Goal: Information Seeking & Learning: Learn about a topic

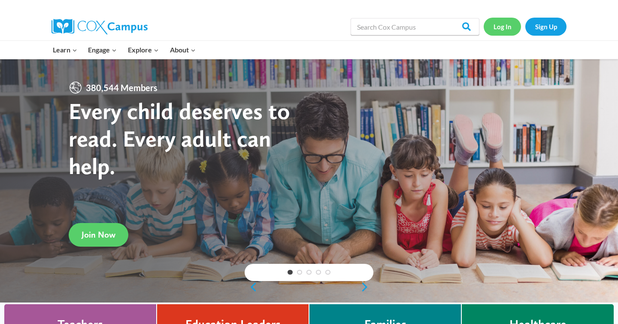
click at [504, 28] on link "Log In" at bounding box center [502, 27] width 37 height 18
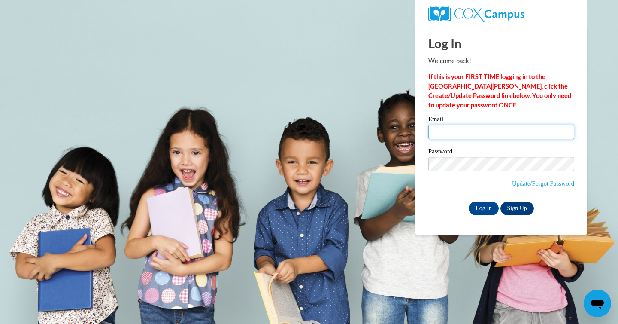
click at [472, 136] on input "Email" at bounding box center [502, 132] width 146 height 15
type input "kagrif5568@ung.edu"
click at [480, 208] on input "Log In" at bounding box center [484, 208] width 30 height 14
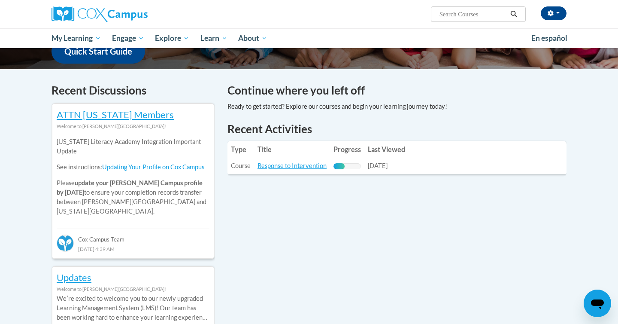
scroll to position [234, 0]
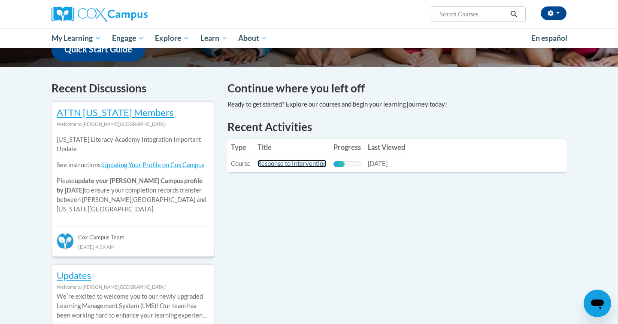
click at [283, 163] on link "Response to Intervention" at bounding box center [292, 163] width 69 height 7
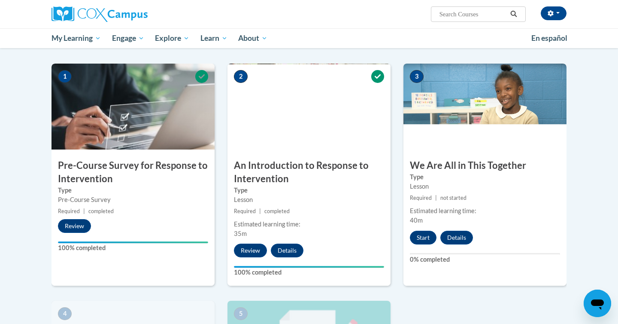
scroll to position [164, 0]
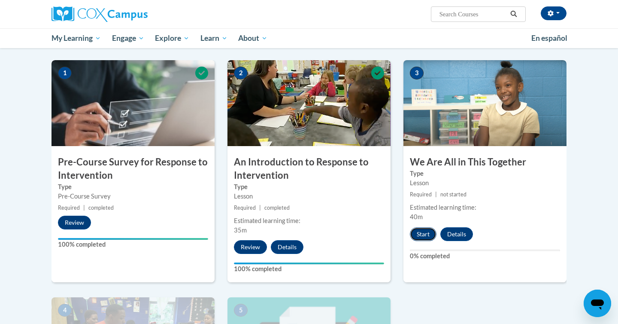
click at [426, 233] on button "Start" at bounding box center [423, 234] width 27 height 14
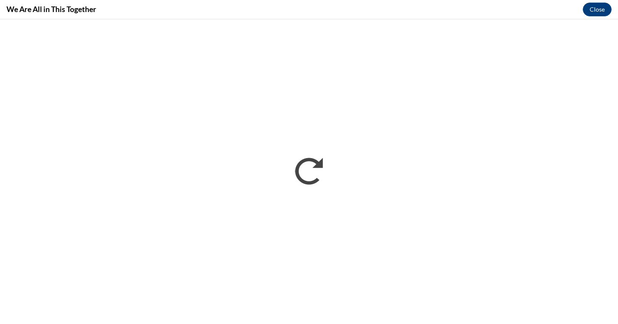
scroll to position [0, 0]
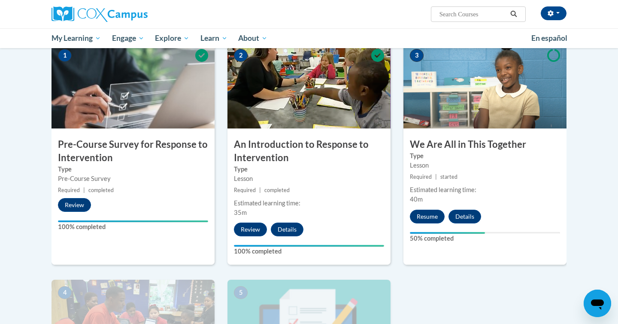
scroll to position [171, 0]
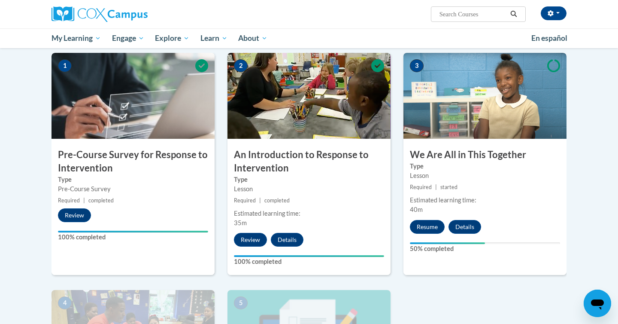
click at [421, 157] on h3 "We Are All in This Together" at bounding box center [485, 154] width 163 height 13
click at [429, 130] on img at bounding box center [485, 96] width 163 height 86
click at [427, 225] on button "Resume" at bounding box center [427, 227] width 35 height 14
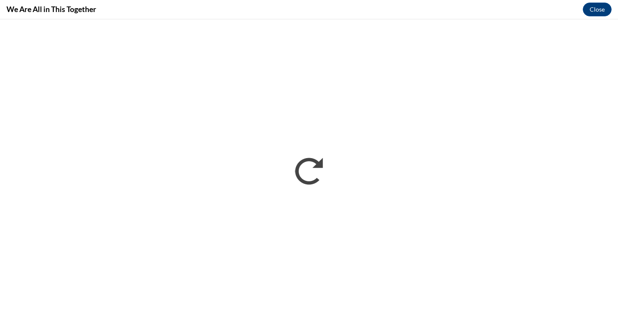
scroll to position [0, 0]
click at [596, 9] on button "Close" at bounding box center [597, 10] width 29 height 14
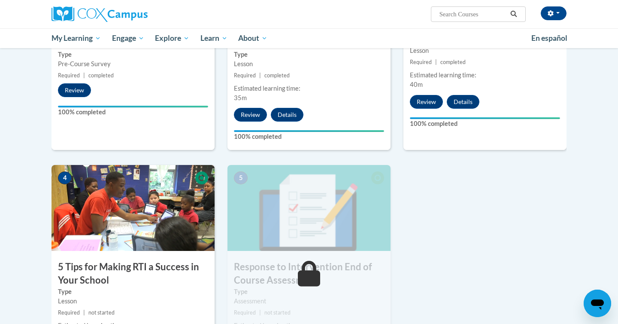
scroll to position [372, 0]
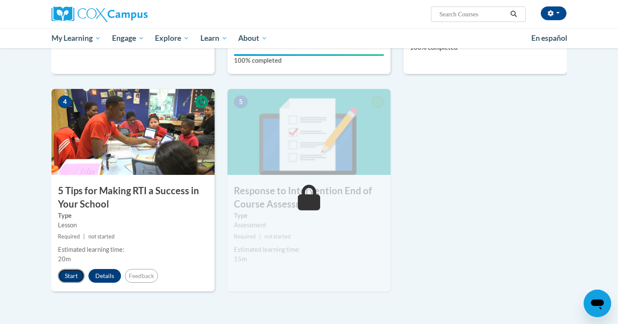
click at [75, 280] on button "Start" at bounding box center [71, 276] width 27 height 14
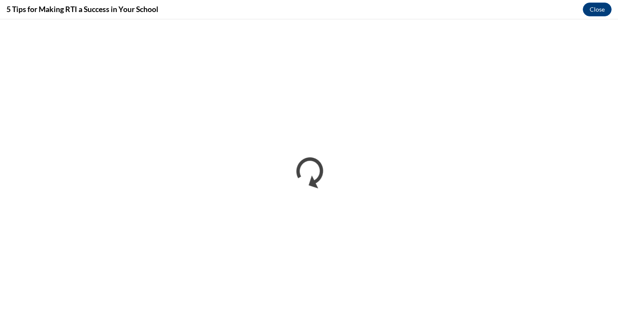
scroll to position [0, 0]
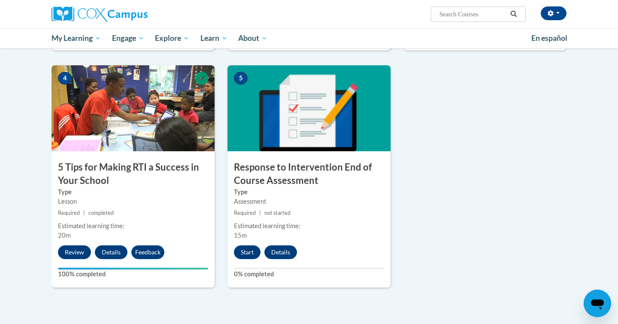
scroll to position [388, 0]
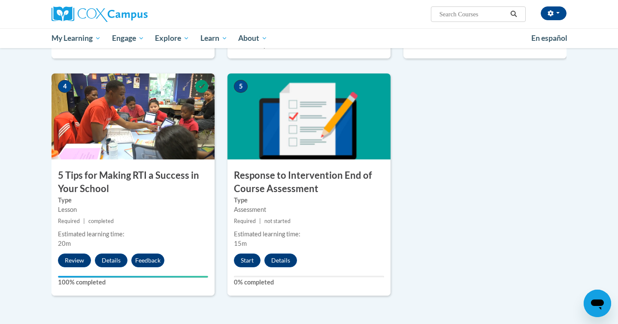
click at [246, 267] on div "5 Response to Intervention End of Course Assessment Type Assessment Required | …" at bounding box center [309, 184] width 163 height 222
click at [248, 261] on button "Start" at bounding box center [247, 260] width 27 height 14
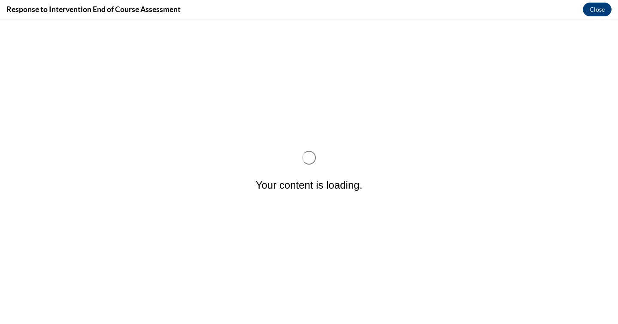
scroll to position [0, 0]
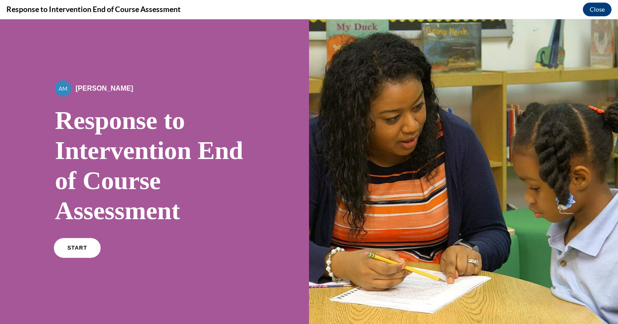
click at [81, 246] on span "START" at bounding box center [77, 248] width 20 height 6
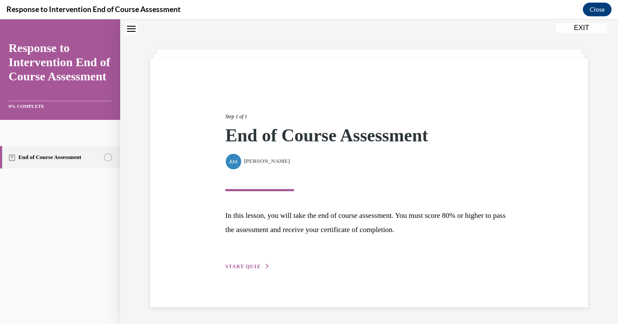
scroll to position [27, 0]
click at [242, 269] on span "START QUIZ" at bounding box center [242, 266] width 35 height 6
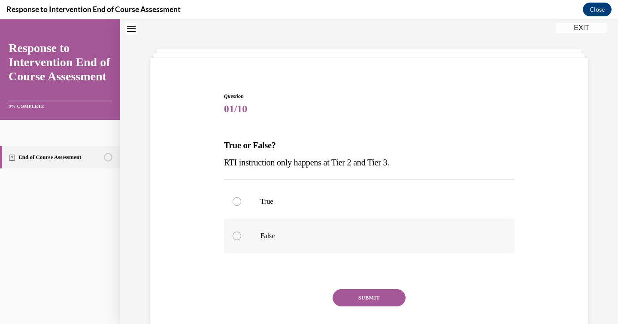
click at [255, 239] on label "False" at bounding box center [369, 236] width 291 height 34
click at [241, 239] on input "False" at bounding box center [237, 235] width 9 height 9
radio input "true"
click at [349, 297] on button "SUBMIT" at bounding box center [369, 297] width 73 height 17
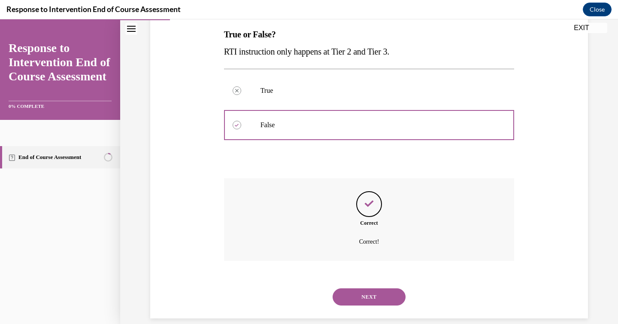
scroll to position [149, 0]
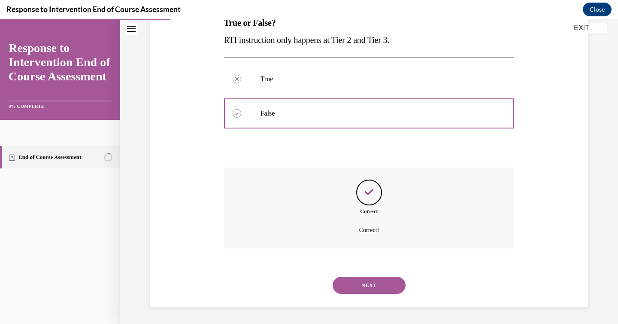
click at [346, 281] on button "NEXT" at bounding box center [369, 285] width 73 height 17
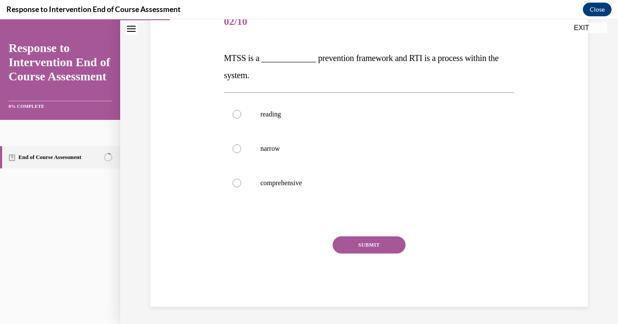
scroll to position [95, 0]
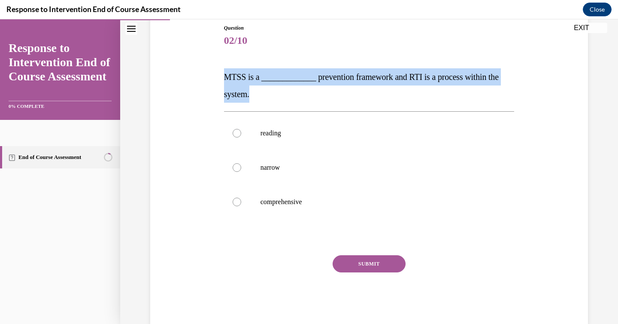
drag, startPoint x: 257, startPoint y: 100, endPoint x: 226, endPoint y: 75, distance: 39.6
click at [226, 75] on p "MTSS is a _____________ prevention framework and RTI is a process within the sy…" at bounding box center [369, 85] width 291 height 34
copy span "MTSS is a _____________ prevention framework and RTI is a process within the sy…"
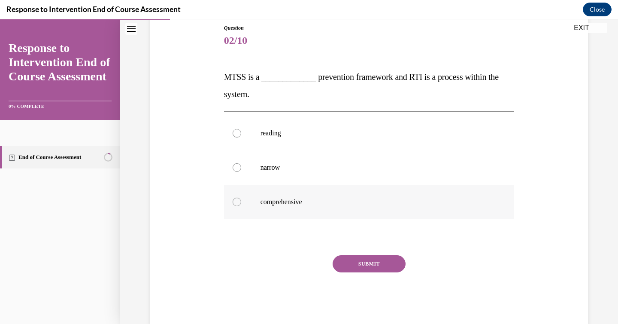
click at [269, 195] on label "comprehensive" at bounding box center [369, 202] width 291 height 34
click at [241, 198] on input "comprehensive" at bounding box center [237, 202] width 9 height 9
radio input "true"
click at [356, 266] on button "SUBMIT" at bounding box center [369, 263] width 73 height 17
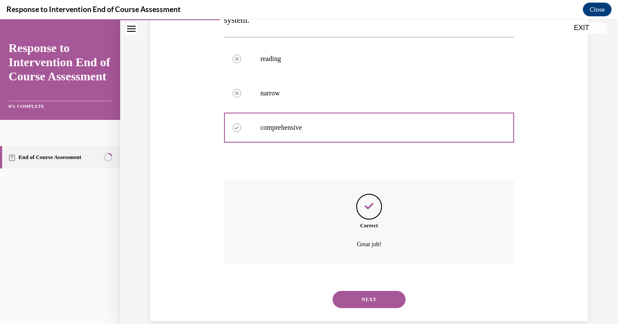
scroll to position [184, 0]
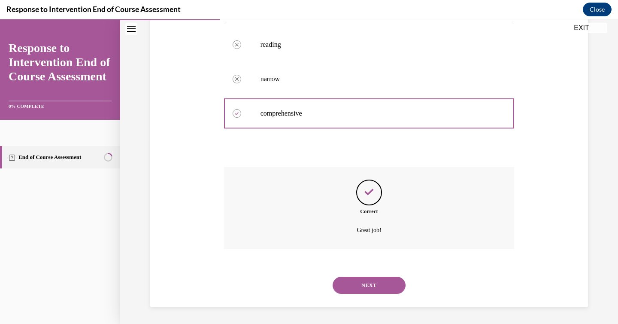
click at [358, 290] on button "NEXT" at bounding box center [369, 285] width 73 height 17
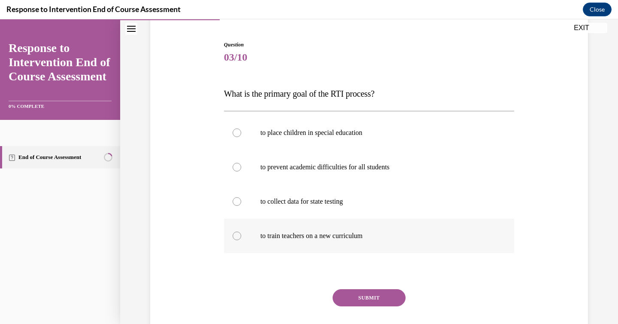
scroll to position [80, 0]
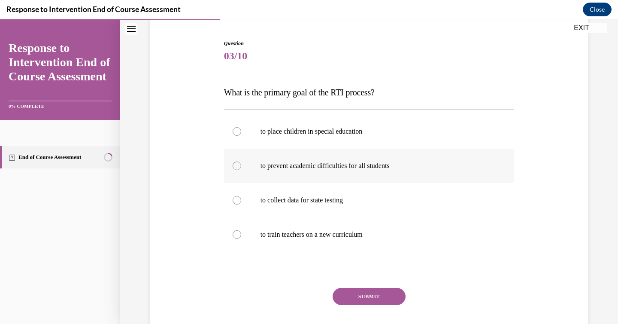
click at [373, 168] on p "to prevent academic difficulties for all students" at bounding box center [377, 165] width 233 height 9
click at [241, 168] on input "to prevent academic difficulties for all students" at bounding box center [237, 165] width 9 height 9
radio input "true"
click at [366, 297] on button "SUBMIT" at bounding box center [369, 296] width 73 height 17
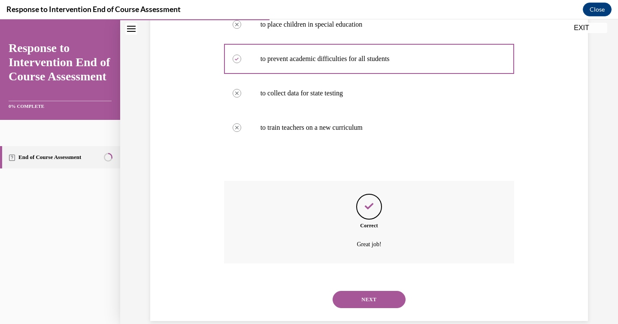
scroll to position [201, 0]
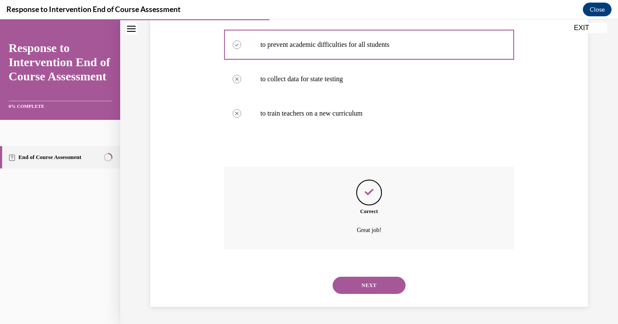
click at [368, 285] on button "NEXT" at bounding box center [369, 285] width 73 height 17
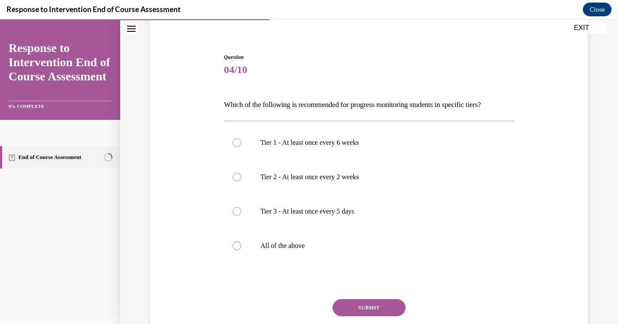
scroll to position [68, 0]
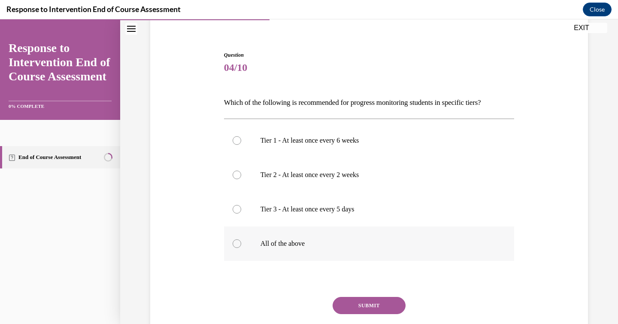
click at [296, 249] on label "All of the above" at bounding box center [369, 243] width 291 height 34
click at [241, 248] on input "All of the above" at bounding box center [237, 243] width 9 height 9
radio input "true"
click at [368, 304] on button "SUBMIT" at bounding box center [369, 305] width 73 height 17
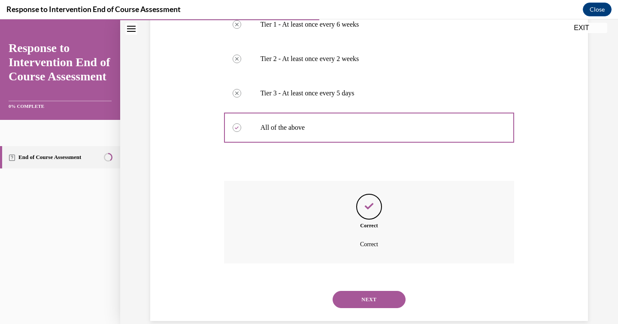
scroll to position [198, 0]
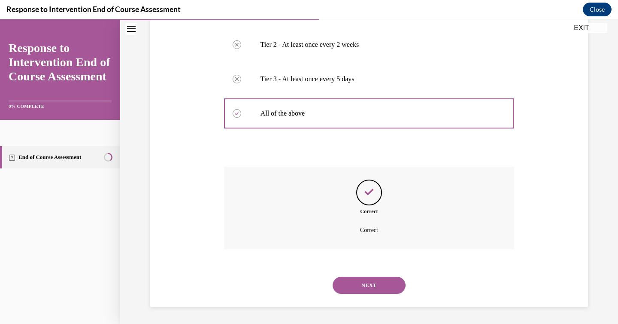
click at [360, 285] on button "NEXT" at bounding box center [369, 285] width 73 height 17
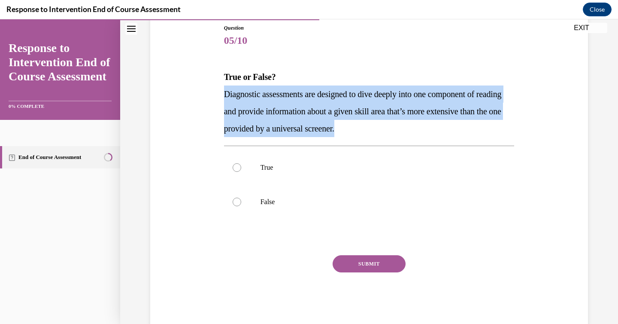
drag, startPoint x: 401, startPoint y: 133, endPoint x: 218, endPoint y: 93, distance: 186.8
click at [218, 93] on div "Question 05/10 True or False? Diagnostic assessments are designed to dive deepl…" at bounding box center [369, 161] width 442 height 327
copy span "Diagnostic assessments are designed to dive deeply into one component of readin…"
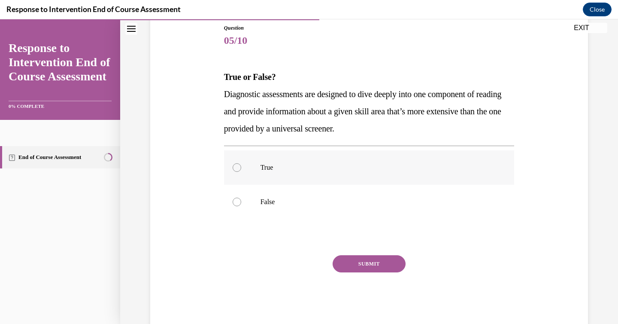
click at [241, 157] on label "True" at bounding box center [369, 167] width 291 height 34
click at [241, 163] on input "True" at bounding box center [237, 167] width 9 height 9
radio input "true"
click at [365, 266] on button "SUBMIT" at bounding box center [369, 263] width 73 height 17
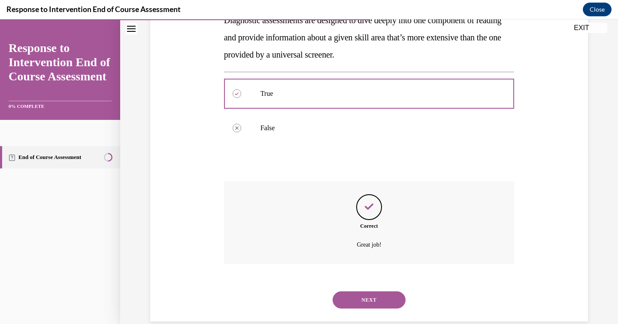
scroll to position [184, 0]
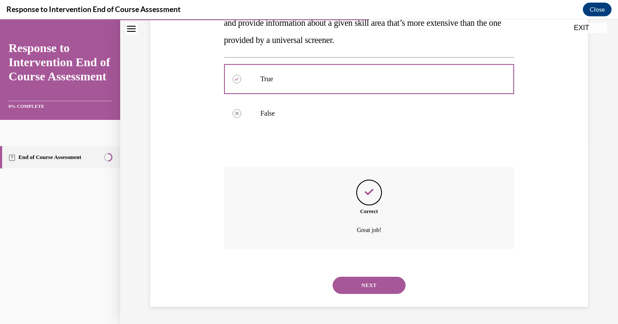
click at [368, 289] on button "NEXT" at bounding box center [369, 285] width 73 height 17
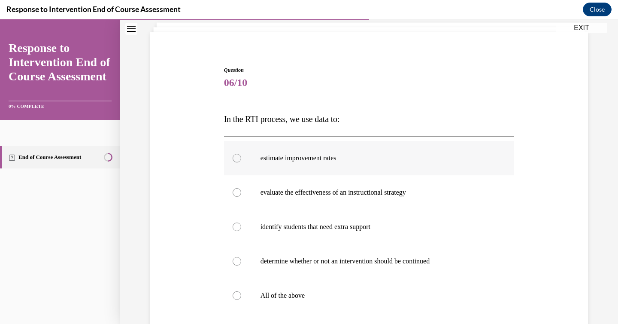
scroll to position [68, 0]
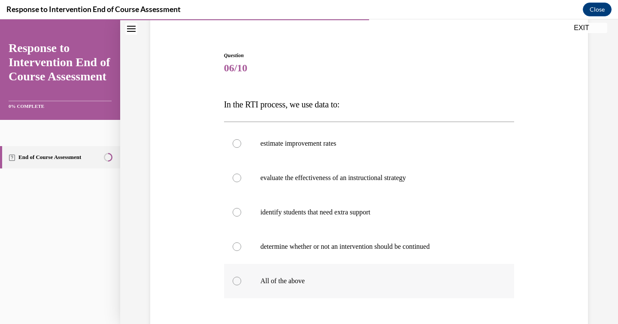
click at [293, 280] on p "All of the above" at bounding box center [377, 281] width 233 height 9
click at [241, 280] on input "All of the above" at bounding box center [237, 281] width 9 height 9
radio input "true"
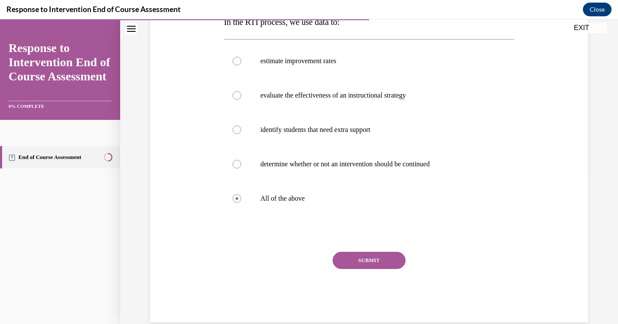
click at [363, 255] on button "SUBMIT" at bounding box center [369, 260] width 73 height 17
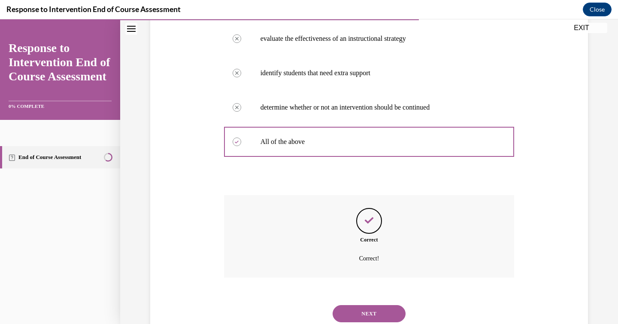
scroll to position [235, 0]
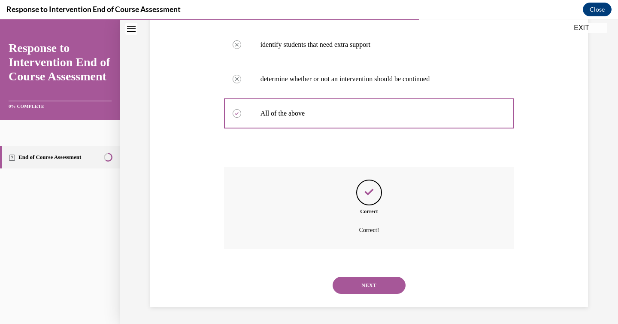
click at [369, 283] on button "NEXT" at bounding box center [369, 285] width 73 height 17
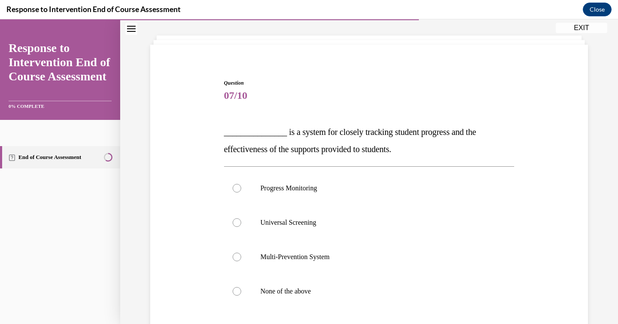
scroll to position [42, 0]
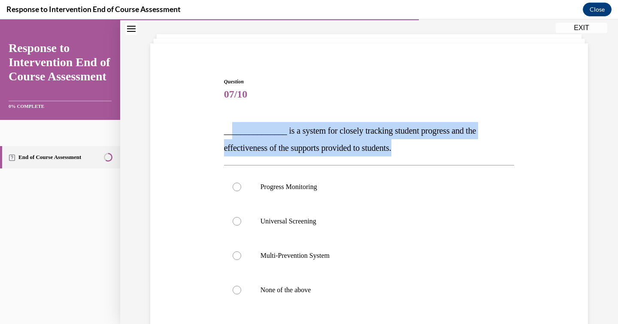
drag, startPoint x: 424, startPoint y: 148, endPoint x: 232, endPoint y: 128, distance: 192.9
click at [232, 128] on p "_______________ is a system for closely tracking student progress and the effec…" at bounding box center [369, 139] width 291 height 34
copy span "_____________ is a system for closely tracking student progress and the effecti…"
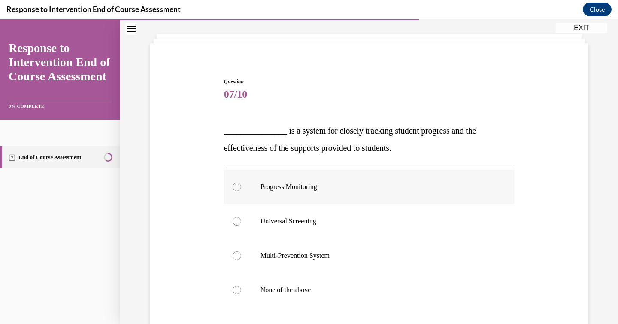
click at [300, 193] on label "Progress Monitoring" at bounding box center [369, 187] width 291 height 34
click at [241, 191] on input "Progress Monitoring" at bounding box center [237, 186] width 9 height 9
radio input "true"
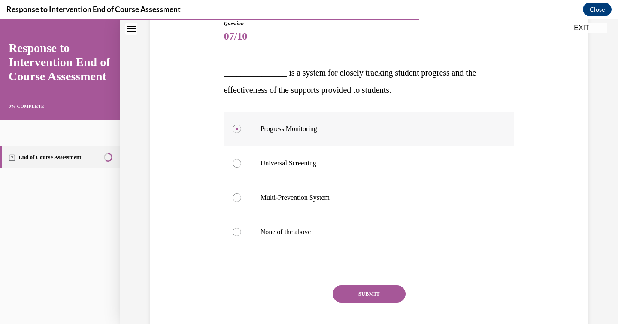
scroll to position [149, 0]
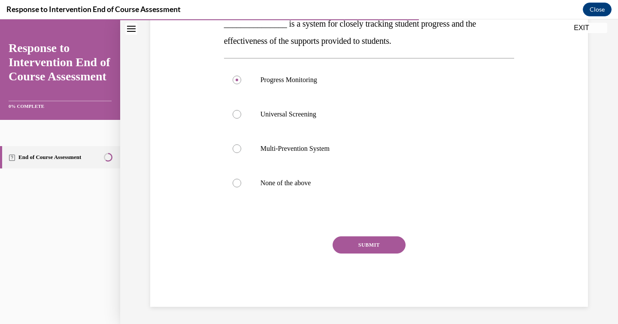
click at [362, 243] on button "SUBMIT" at bounding box center [369, 244] width 73 height 17
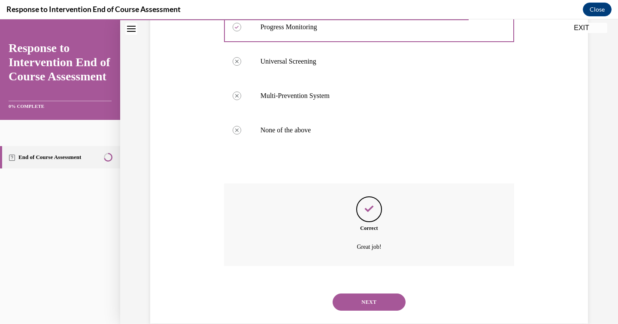
scroll to position [218, 0]
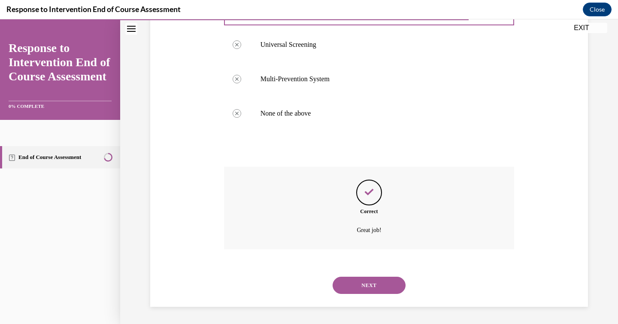
click at [369, 287] on button "NEXT" at bounding box center [369, 285] width 73 height 17
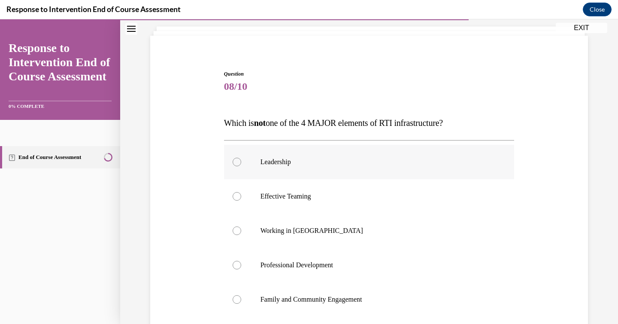
scroll to position [52, 0]
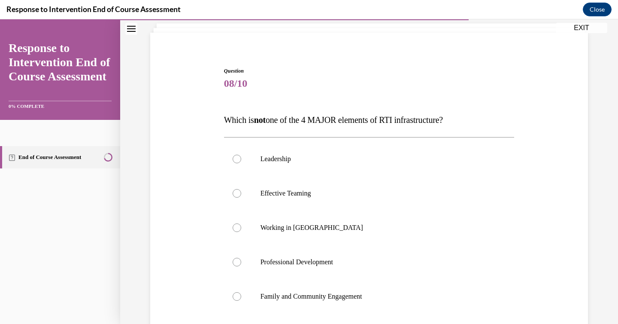
drag, startPoint x: 222, startPoint y: 123, endPoint x: 467, endPoint y: 118, distance: 245.6
click at [467, 118] on div "Question 08/10 Which is not one of the 4 MAJOR elements of RTI infrastructure? …" at bounding box center [369, 237] width 295 height 366
copy span "Which is not one of the 4 MAJOR elements of RTI infrastructure?"
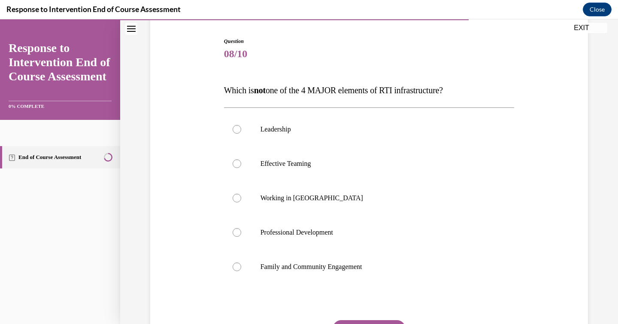
scroll to position [83, 0]
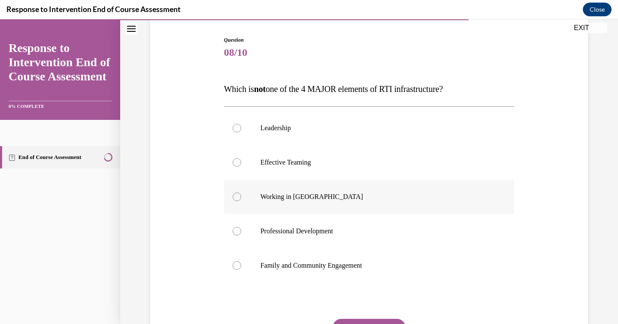
click at [255, 185] on label "Working in Silos" at bounding box center [369, 196] width 291 height 34
click at [241, 192] on input "Working in Silos" at bounding box center [237, 196] width 9 height 9
radio input "true"
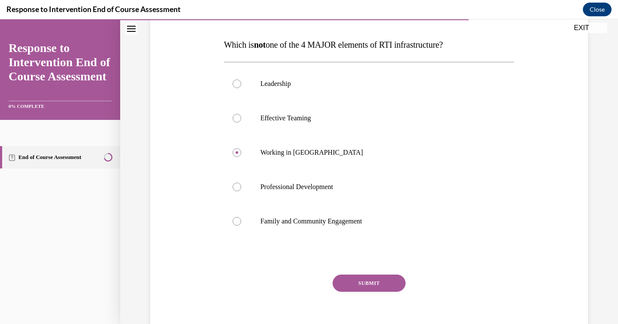
click at [350, 279] on button "SUBMIT" at bounding box center [369, 282] width 73 height 17
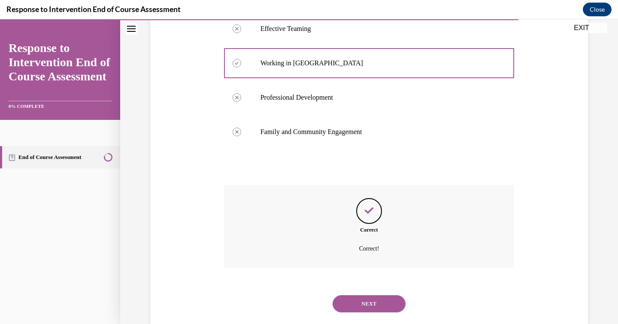
scroll to position [235, 0]
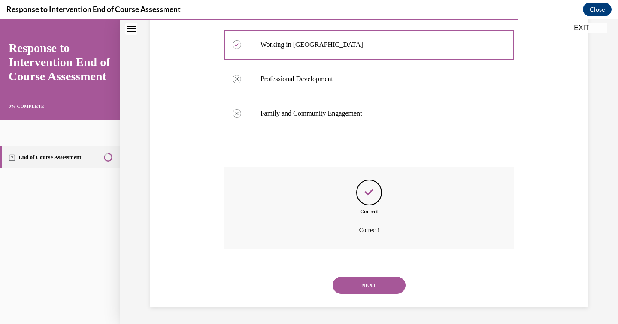
click at [358, 286] on button "NEXT" at bounding box center [369, 285] width 73 height 17
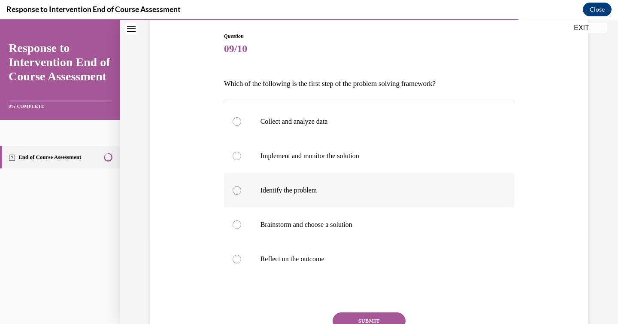
scroll to position [88, 0]
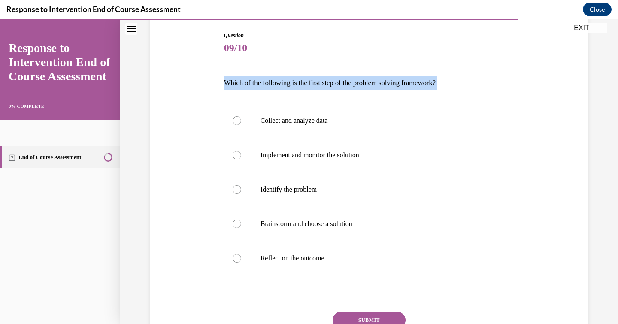
drag, startPoint x: 228, startPoint y: 87, endPoint x: 441, endPoint y: 95, distance: 213.6
click at [441, 95] on div "Question 09/10 Which of the following is the first step of the problem solving …" at bounding box center [369, 206] width 291 height 350
copy div "Which of the following is the first step of the problem solving framework?"
click at [323, 183] on label "Identify the problem" at bounding box center [369, 189] width 291 height 34
click at [241, 185] on input "Identify the problem" at bounding box center [237, 189] width 9 height 9
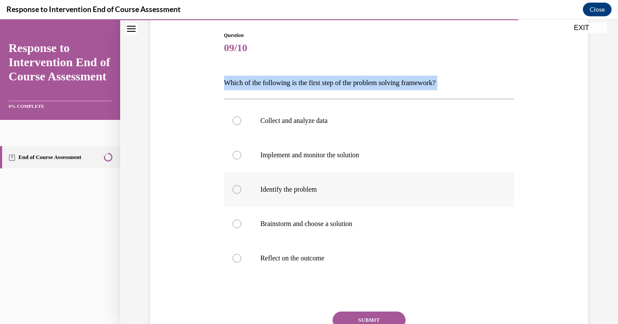
radio input "true"
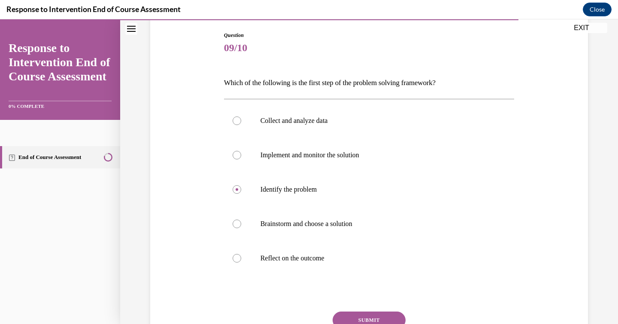
click at [361, 319] on button "SUBMIT" at bounding box center [369, 319] width 73 height 17
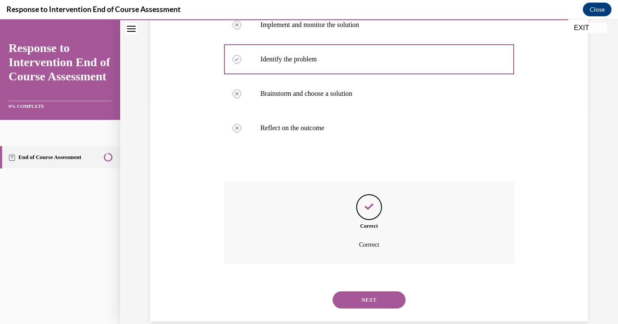
scroll to position [233, 0]
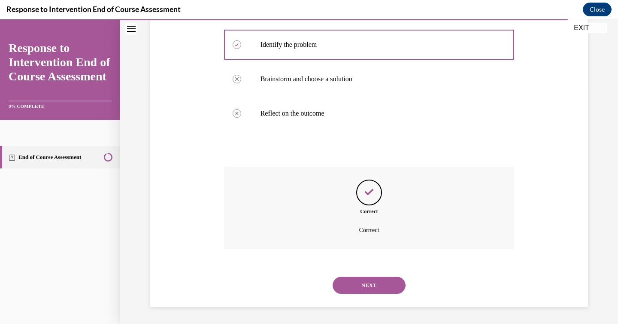
click at [368, 283] on button "NEXT" at bounding box center [369, 285] width 73 height 17
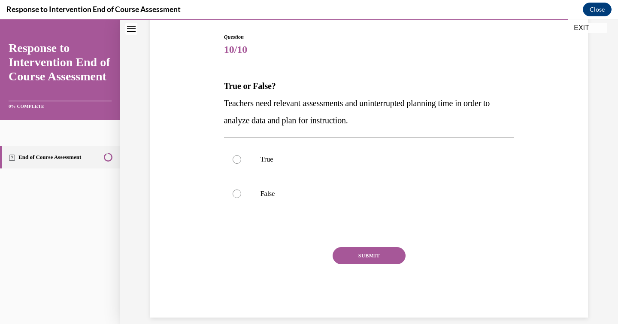
scroll to position [85, 0]
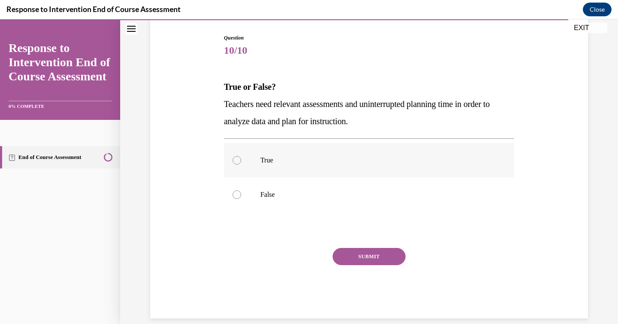
click at [306, 152] on label "True" at bounding box center [369, 160] width 291 height 34
click at [241, 156] on input "True" at bounding box center [237, 160] width 9 height 9
radio input "true"
click at [362, 265] on div "SUBMIT" at bounding box center [369, 269] width 291 height 43
click at [362, 258] on button "SUBMIT" at bounding box center [369, 256] width 73 height 17
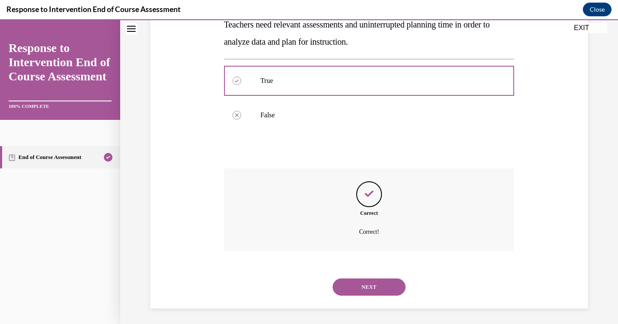
scroll to position [167, 0]
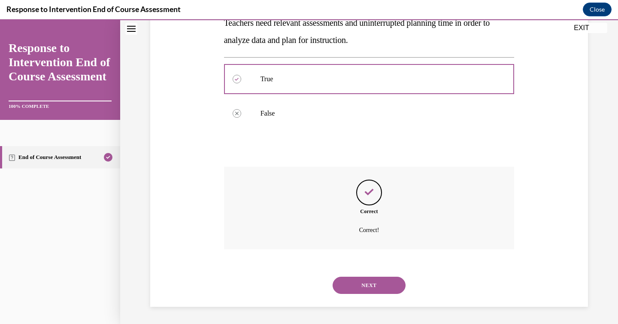
click at [346, 280] on button "NEXT" at bounding box center [369, 285] width 73 height 17
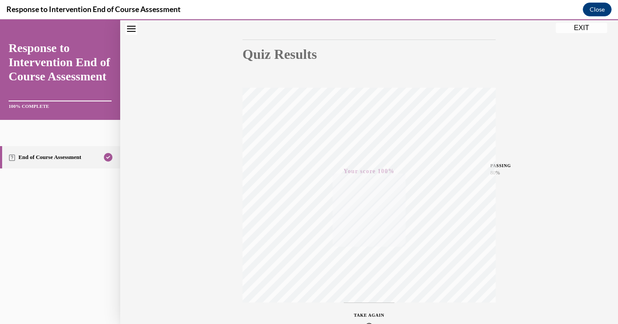
scroll to position [136, 0]
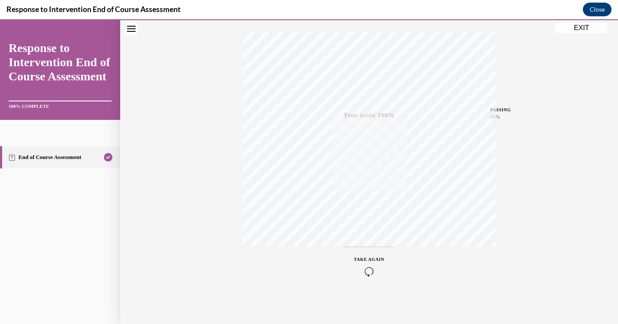
click at [586, 28] on button "EXIT" at bounding box center [582, 28] width 52 height 10
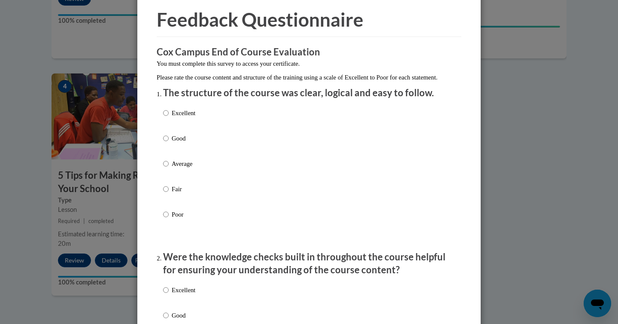
scroll to position [36, 0]
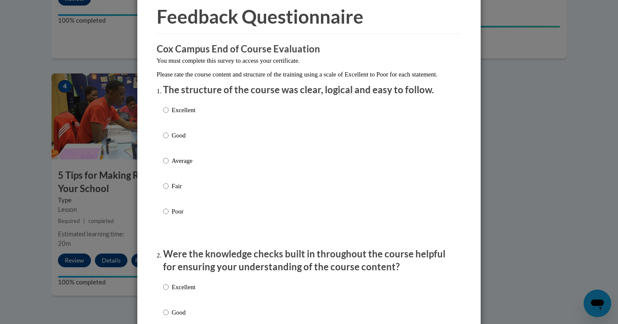
click at [195, 124] on label "Excellent" at bounding box center [179, 116] width 32 height 23
click at [169, 115] on input "Excellent" at bounding box center [166, 109] width 6 height 9
radio input "true"
click at [185, 149] on label "Good" at bounding box center [179, 142] width 32 height 23
click at [169, 140] on input "Good" at bounding box center [166, 135] width 6 height 9
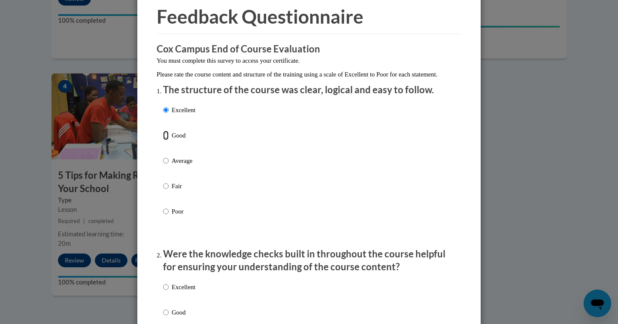
radio input "true"
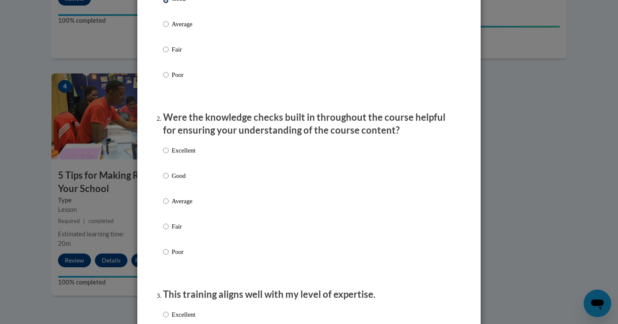
scroll to position [174, 0]
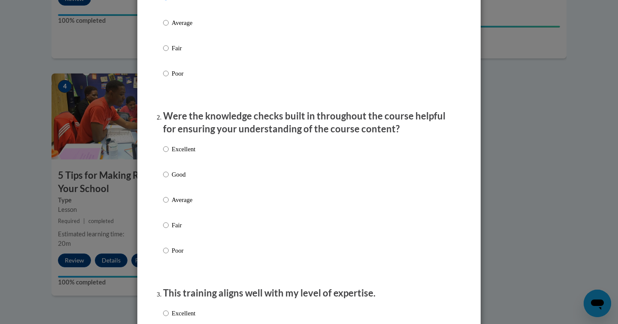
click at [171, 182] on label "Good" at bounding box center [179, 181] width 32 height 23
click at [169, 179] on input "Good" at bounding box center [166, 174] width 6 height 9
radio input "true"
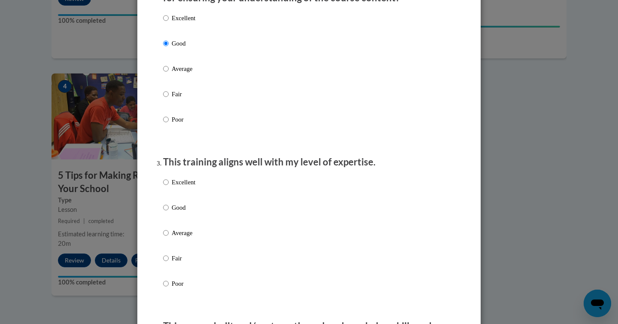
click at [169, 218] on label "Good" at bounding box center [179, 214] width 32 height 23
click at [169, 212] on input "Good" at bounding box center [166, 207] width 6 height 9
radio input "true"
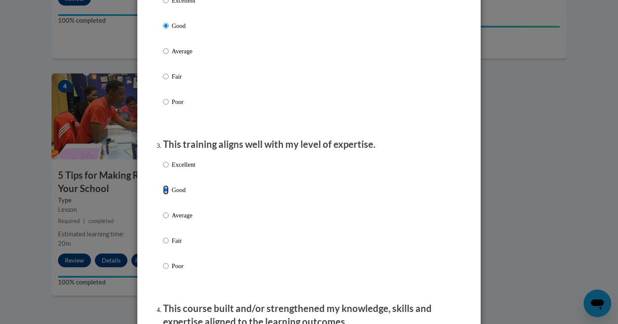
scroll to position [331, 0]
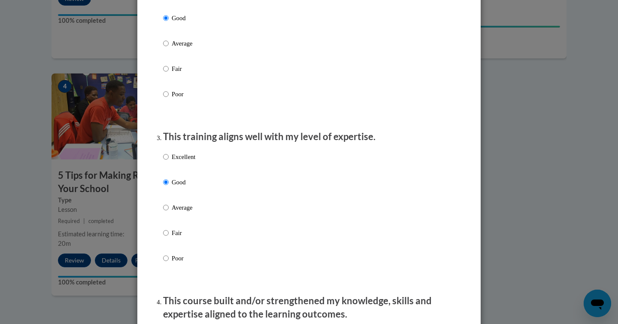
click at [176, 224] on label "Average" at bounding box center [179, 214] width 32 height 23
click at [169, 212] on input "Average" at bounding box center [166, 207] width 6 height 9
radio input "true"
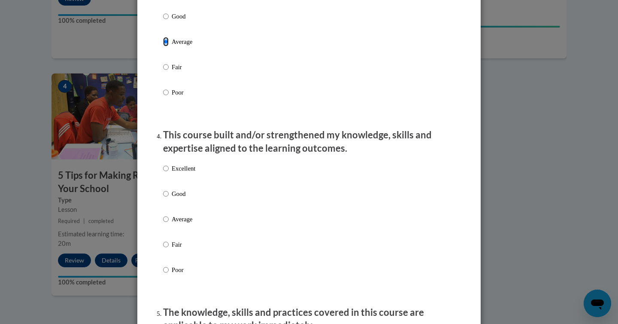
scroll to position [502, 0]
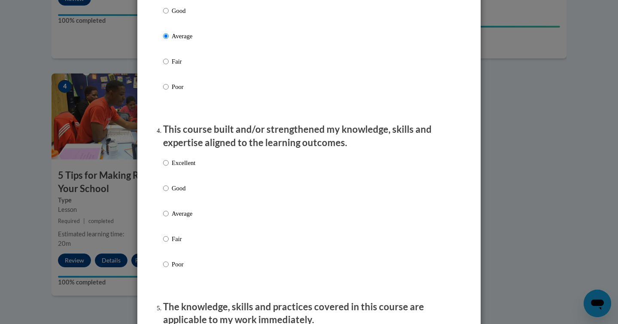
click at [178, 191] on p "Good" at bounding box center [184, 187] width 24 height 9
click at [169, 191] on input "Good" at bounding box center [166, 187] width 6 height 9
radio input "true"
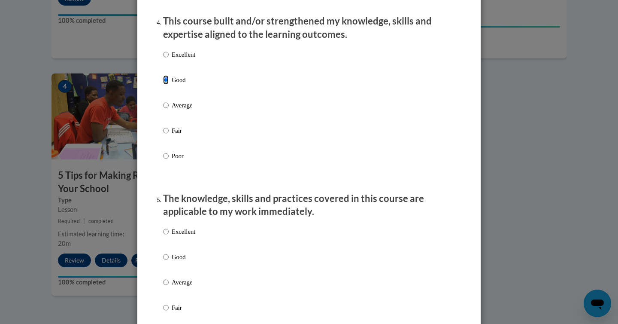
scroll to position [696, 0]
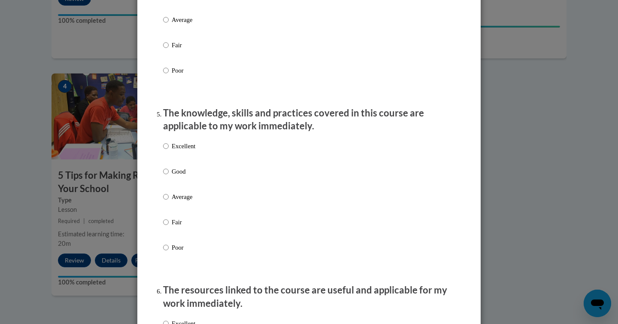
click at [178, 176] on p "Good" at bounding box center [184, 171] width 24 height 9
click at [169, 176] on input "Good" at bounding box center [166, 171] width 6 height 9
radio input "true"
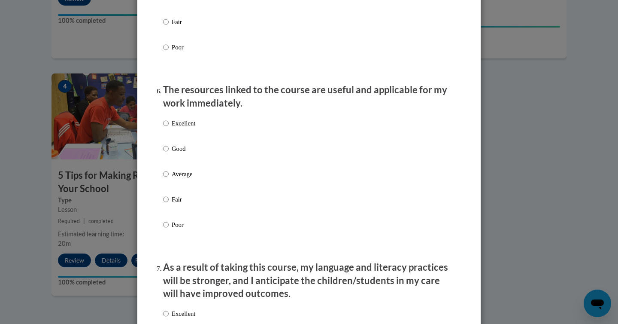
scroll to position [910, 0]
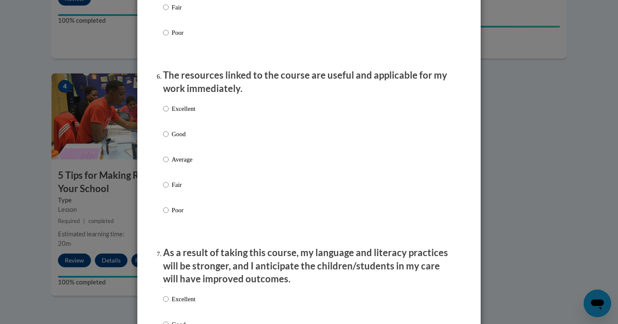
click at [176, 139] on p "Good" at bounding box center [184, 133] width 24 height 9
click at [169, 139] on input "Good" at bounding box center [166, 133] width 6 height 9
radio input "true"
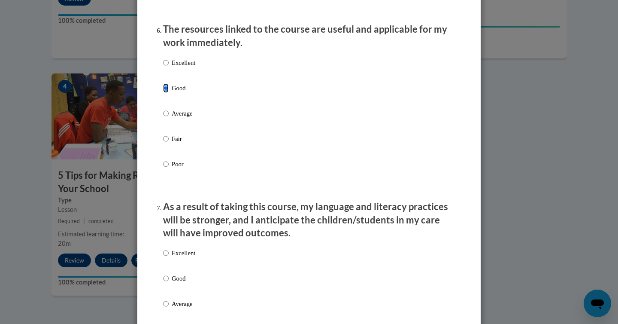
scroll to position [964, 0]
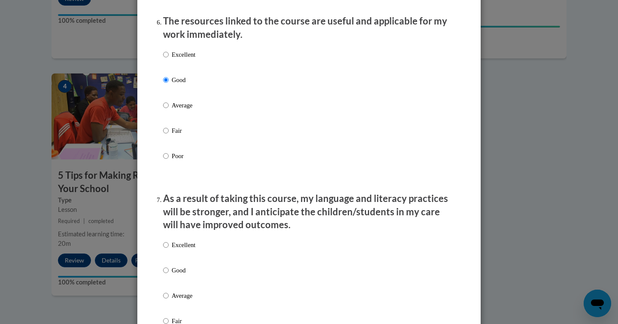
click at [177, 275] on p "Good" at bounding box center [184, 269] width 24 height 9
click at [169, 275] on input "Good" at bounding box center [166, 269] width 6 height 9
radio input "true"
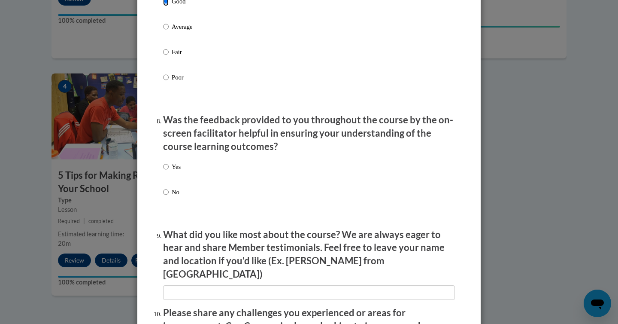
scroll to position [1233, 0]
click at [176, 181] on label "Yes" at bounding box center [172, 173] width 18 height 23
click at [169, 172] on input "Yes" at bounding box center [166, 166] width 6 height 9
radio input "true"
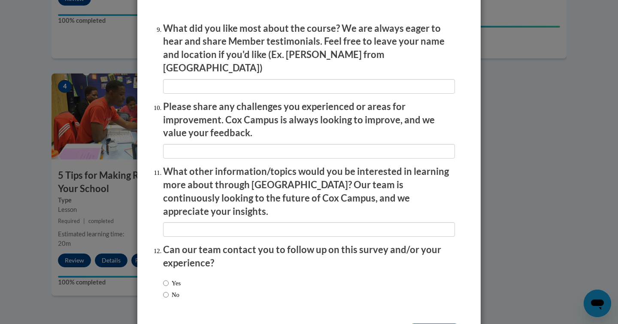
scroll to position [1462, 0]
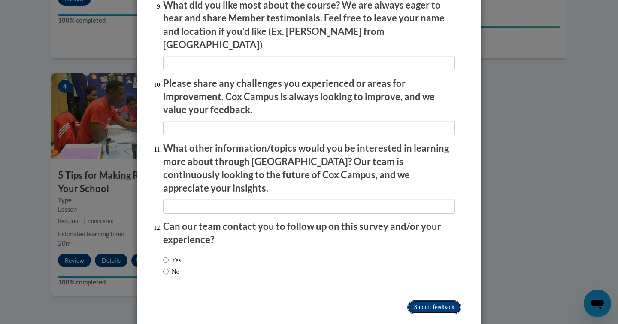
click at [422, 300] on input "Submit feedback" at bounding box center [434, 307] width 54 height 14
